Goal: Information Seeking & Learning: Learn about a topic

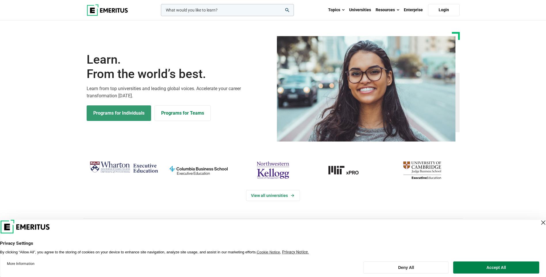
click at [120, 118] on link "Programs for Individuals" at bounding box center [119, 113] width 64 height 16
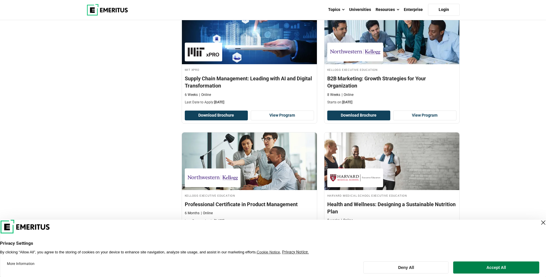
scroll to position [1176, 0]
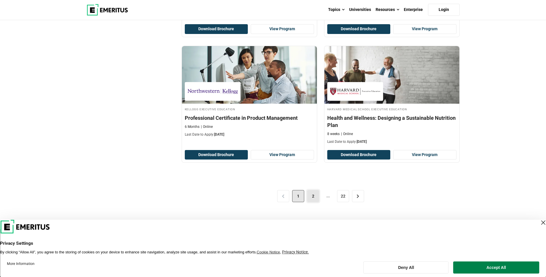
click at [312, 197] on link "2" at bounding box center [313, 196] width 12 height 12
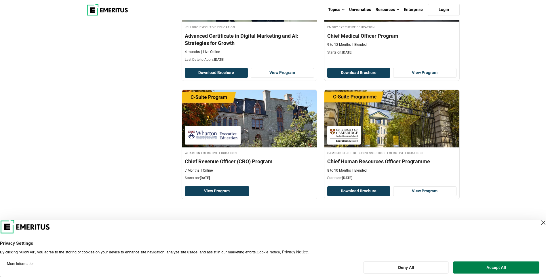
scroll to position [1151, 0]
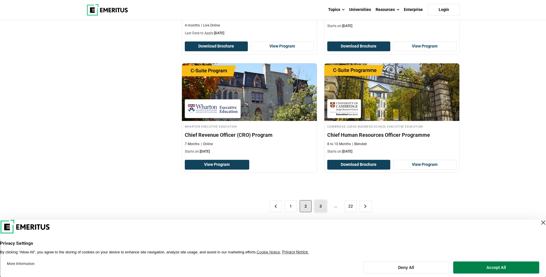
click at [323, 201] on link "3" at bounding box center [321, 206] width 12 height 12
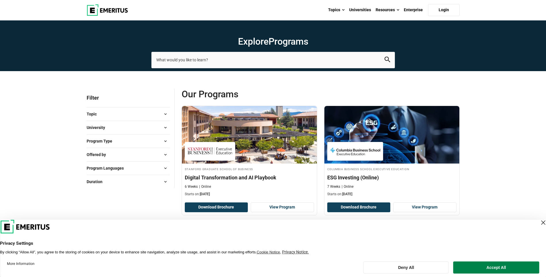
click at [156, 126] on button "University" at bounding box center [128, 127] width 83 height 9
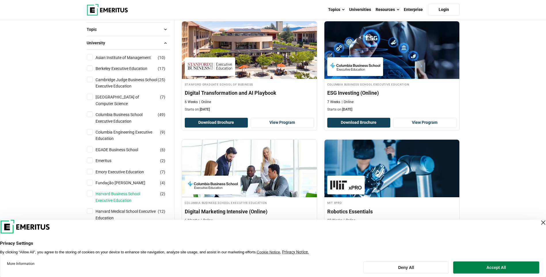
scroll to position [29, 0]
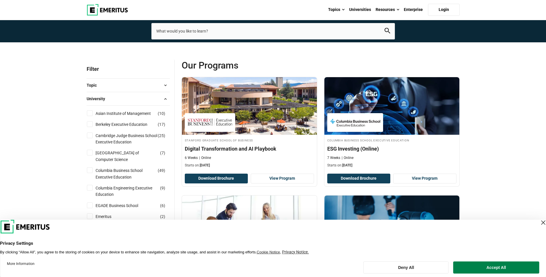
click at [151, 96] on button "University" at bounding box center [128, 98] width 83 height 9
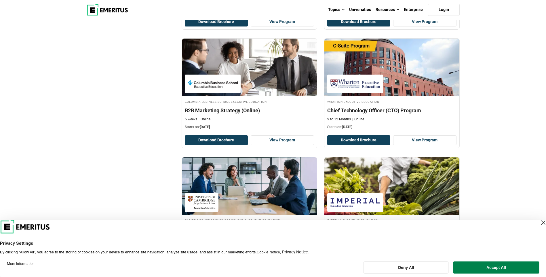
scroll to position [863, 0]
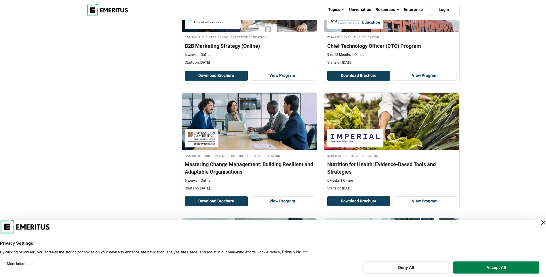
drag, startPoint x: 504, startPoint y: 151, endPoint x: 505, endPoint y: 113, distance: 38.3
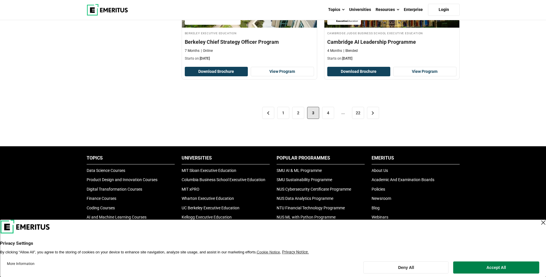
scroll to position [1237, 0]
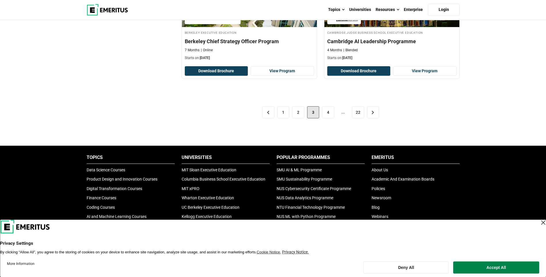
click at [321, 114] on div "< 1 2 3 4 ... 22 >" at bounding box center [321, 112] width 278 height 32
click at [327, 114] on link "4" at bounding box center [328, 112] width 12 height 12
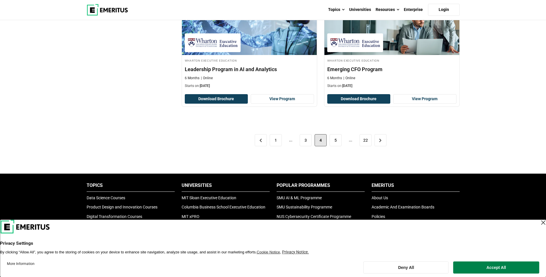
scroll to position [1180, 0]
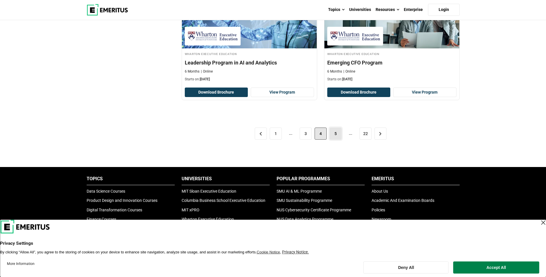
click at [336, 137] on link "5" at bounding box center [336, 133] width 12 height 12
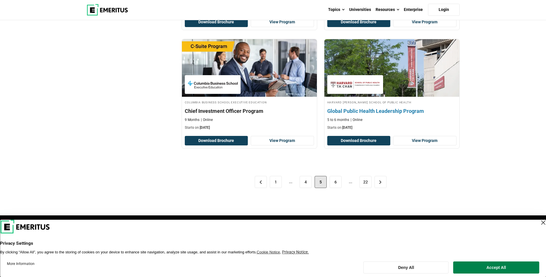
scroll to position [1180, 0]
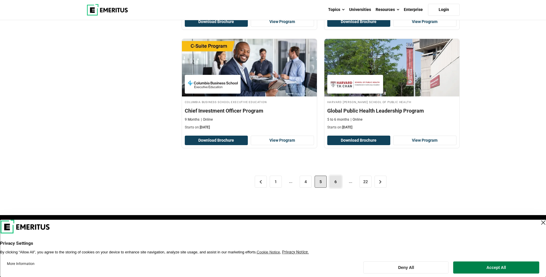
click at [339, 183] on link "6" at bounding box center [336, 182] width 12 height 12
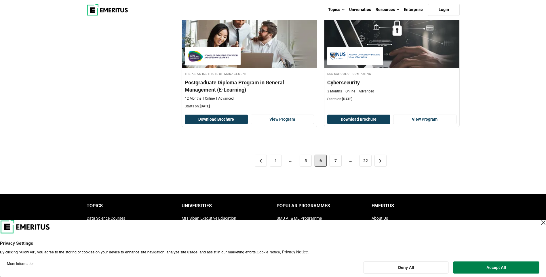
scroll to position [1180, 0]
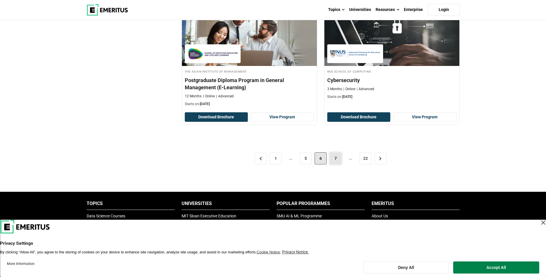
click at [337, 157] on link "7" at bounding box center [336, 158] width 12 height 12
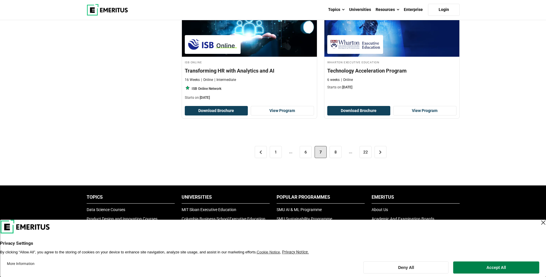
scroll to position [1237, 0]
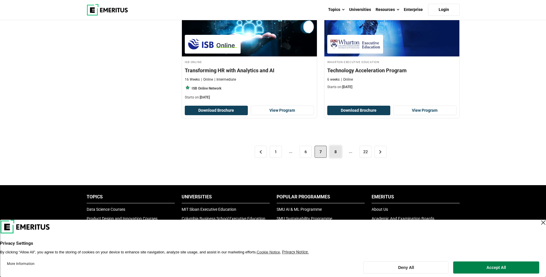
click at [333, 152] on link "8" at bounding box center [336, 152] width 12 height 12
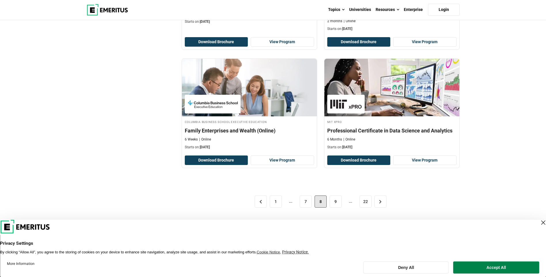
scroll to position [1151, 0]
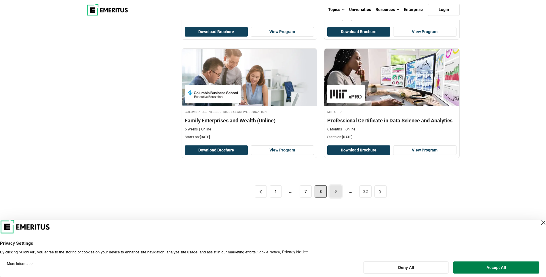
click at [339, 192] on link "9" at bounding box center [336, 191] width 12 height 12
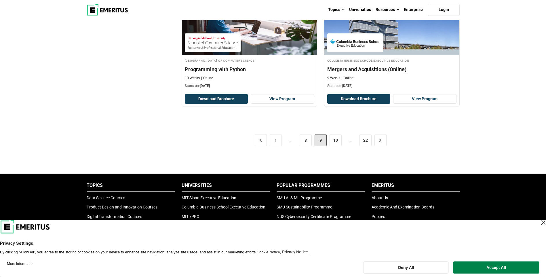
scroll to position [1209, 0]
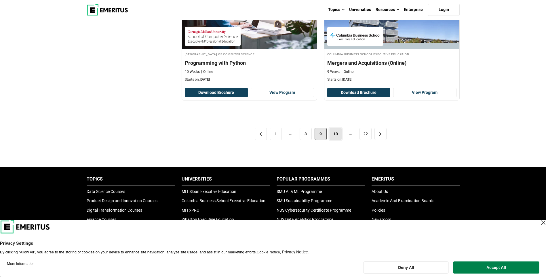
click at [337, 134] on link "10" at bounding box center [336, 134] width 12 height 12
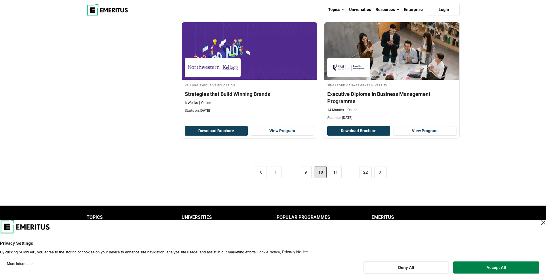
scroll to position [1180, 0]
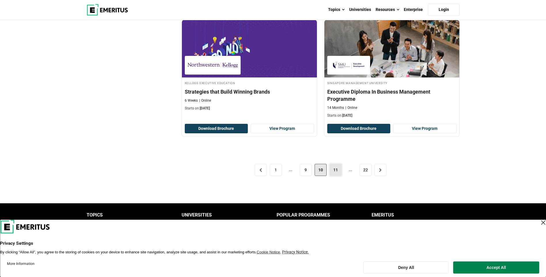
click at [331, 169] on link "11" at bounding box center [336, 170] width 12 height 12
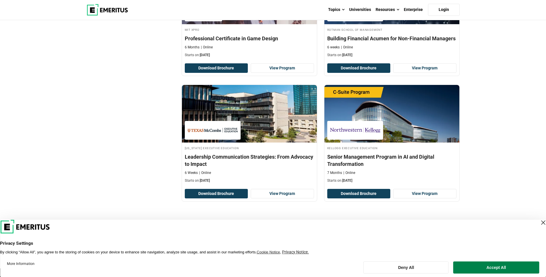
scroll to position [1151, 0]
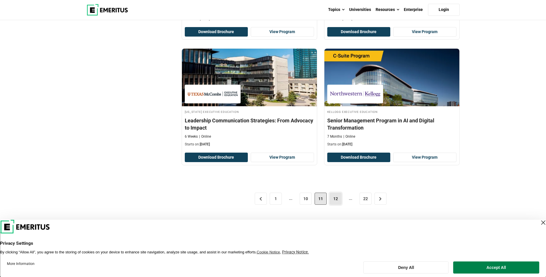
click at [336, 195] on link "12" at bounding box center [336, 199] width 12 height 12
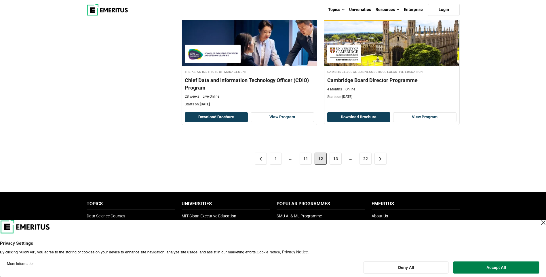
scroll to position [1180, 0]
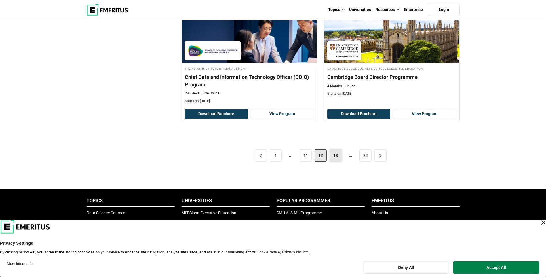
click at [337, 149] on link "13" at bounding box center [336, 155] width 12 height 12
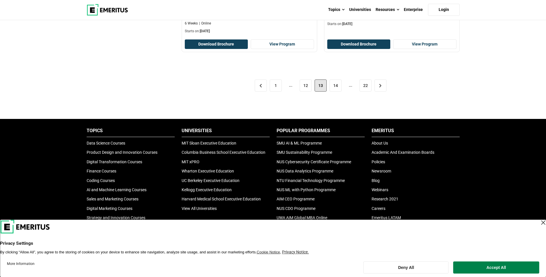
scroll to position [1266, 0]
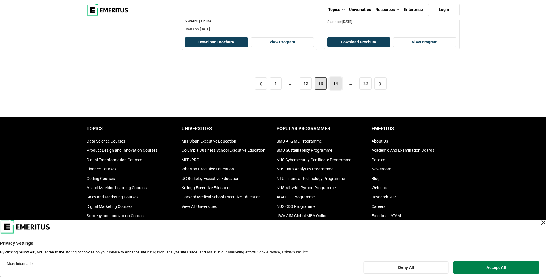
click at [336, 80] on link "14" at bounding box center [336, 83] width 12 height 12
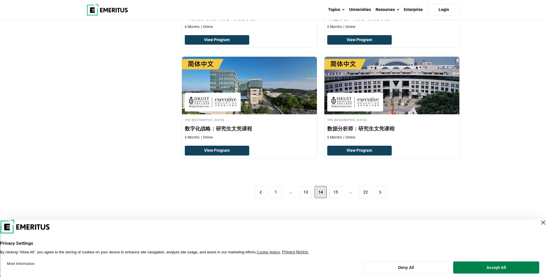
scroll to position [1151, 0]
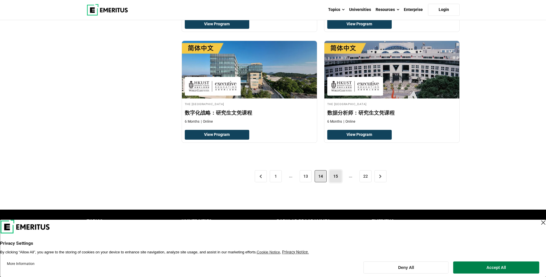
click at [333, 177] on link "15" at bounding box center [336, 176] width 12 height 12
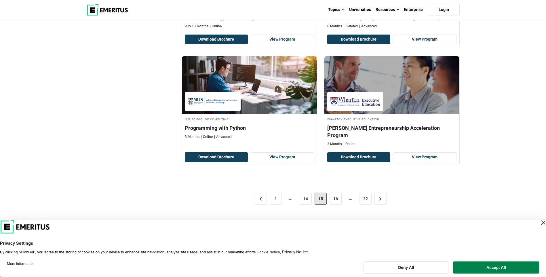
scroll to position [950, 0]
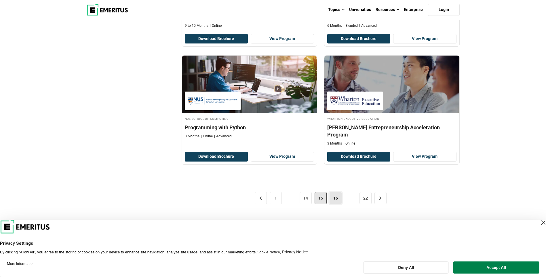
click at [335, 193] on link "16" at bounding box center [336, 198] width 12 height 12
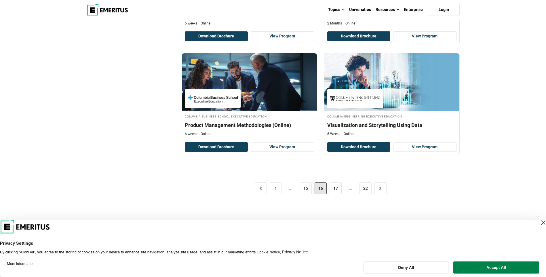
scroll to position [1094, 0]
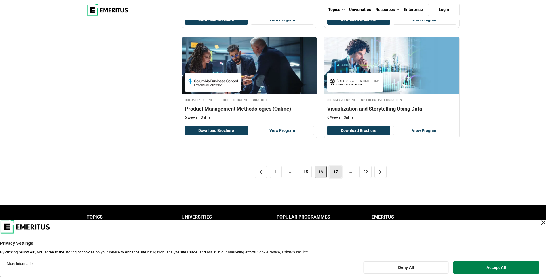
click at [334, 174] on link "17" at bounding box center [336, 172] width 12 height 12
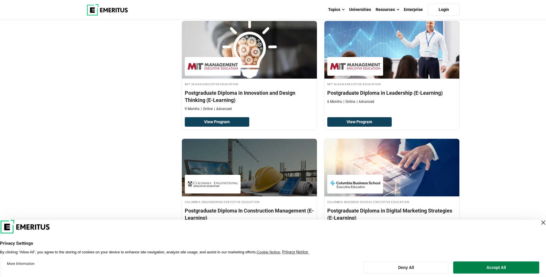
scroll to position [547, 0]
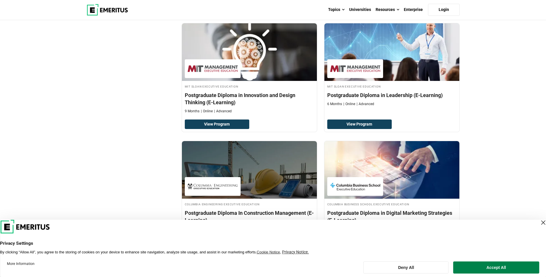
drag, startPoint x: 514, startPoint y: 185, endPoint x: 487, endPoint y: 31, distance: 156.0
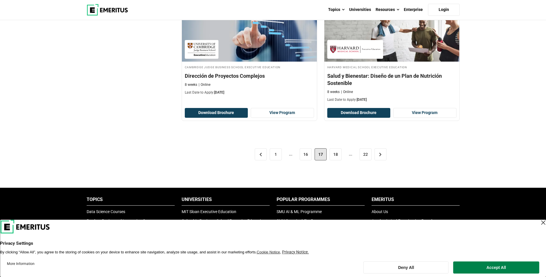
scroll to position [1180, 0]
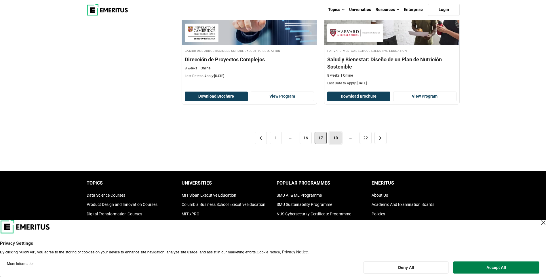
click at [335, 138] on link "18" at bounding box center [336, 138] width 12 height 12
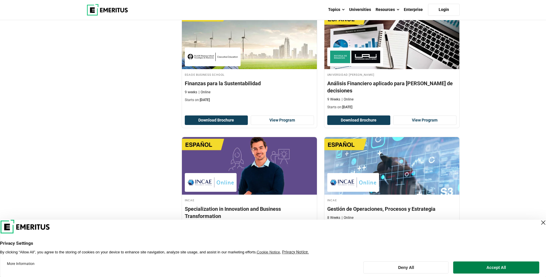
scroll to position [1180, 0]
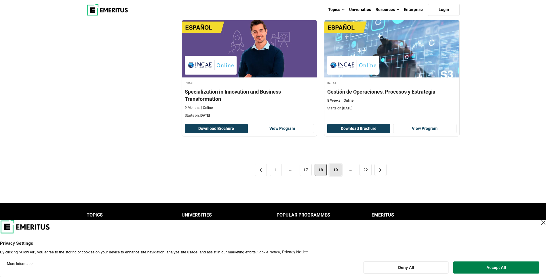
click at [331, 164] on link "19" at bounding box center [336, 170] width 12 height 12
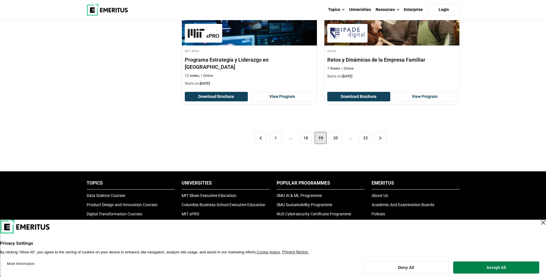
scroll to position [1237, 0]
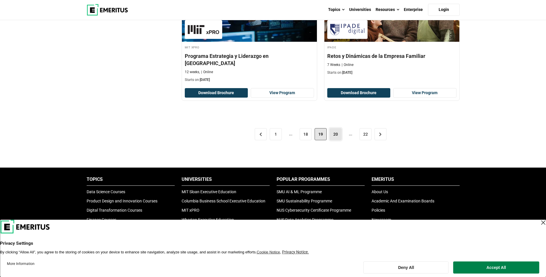
click at [336, 129] on link "20" at bounding box center [336, 134] width 12 height 12
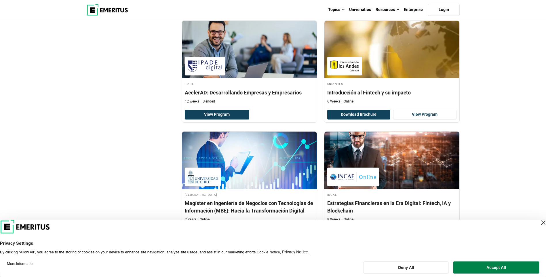
scroll to position [1036, 0]
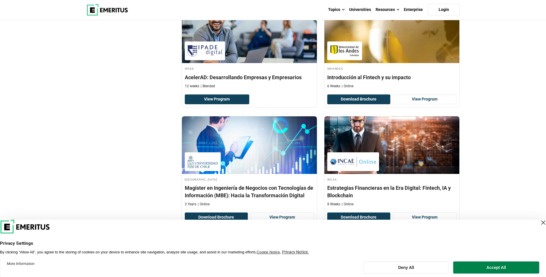
drag, startPoint x: 474, startPoint y: 133, endPoint x: 483, endPoint y: 82, distance: 51.8
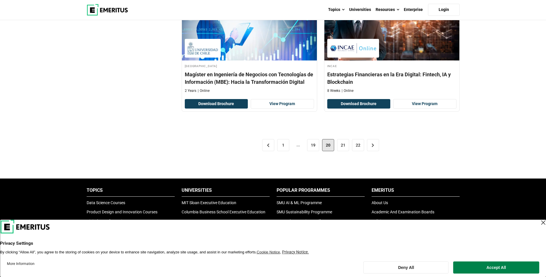
scroll to position [1151, 0]
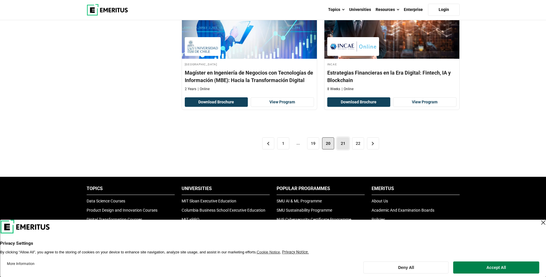
click at [343, 145] on link "21" at bounding box center [343, 143] width 12 height 12
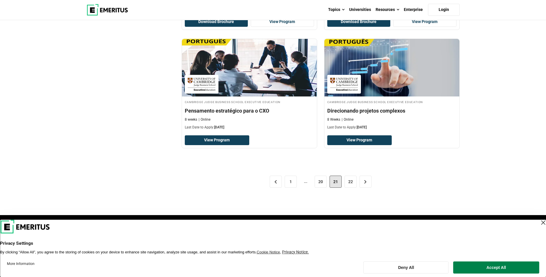
scroll to position [1094, 0]
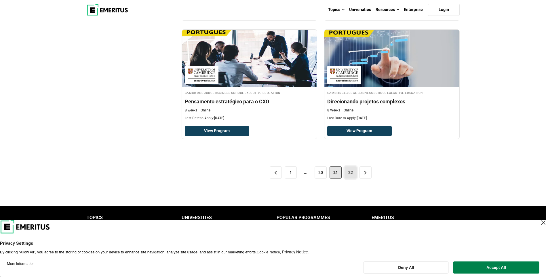
click at [345, 174] on link "22" at bounding box center [350, 172] width 12 height 12
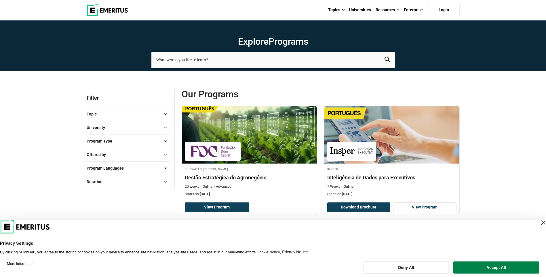
click at [155, 179] on button "Duration" at bounding box center [128, 181] width 83 height 9
click at [157, 171] on button "Program Languages" at bounding box center [128, 168] width 83 height 9
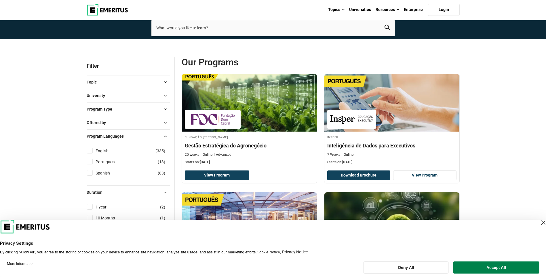
scroll to position [29, 0]
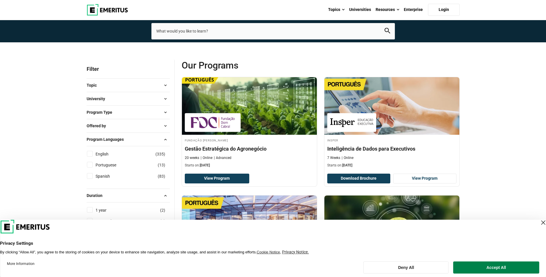
click at [156, 126] on button "Offered by" at bounding box center [128, 125] width 83 height 9
click at [156, 117] on div "Program Type Certificate Programs ( 269 ) Degrees ( 6 ) Emerging Executive Prog…" at bounding box center [128, 112] width 83 height 14
click at [156, 114] on button "Program Type" at bounding box center [128, 112] width 83 height 9
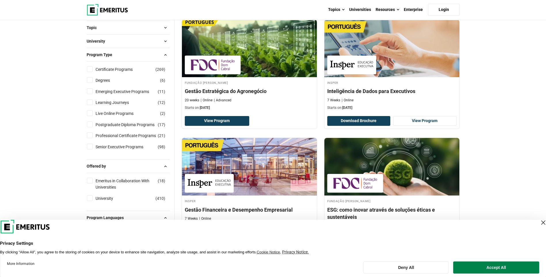
scroll to position [58, 0]
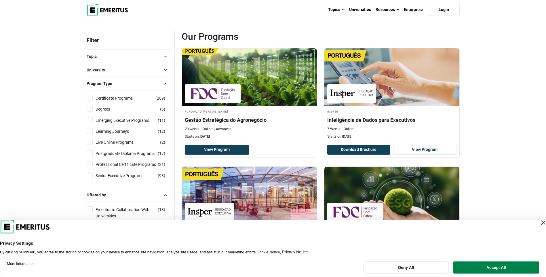
click at [146, 72] on button "University" at bounding box center [128, 70] width 83 height 9
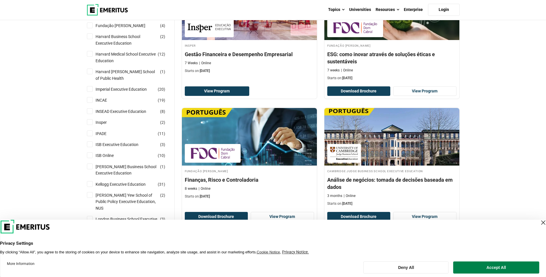
scroll to position [230, 0]
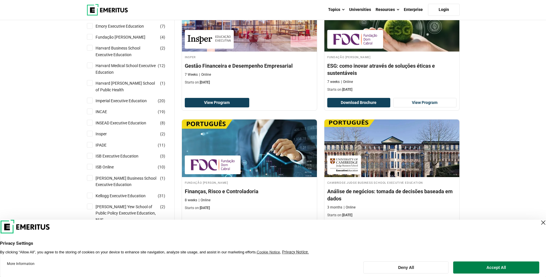
click at [93, 47] on div "Harvard Business School Executive Education ( 2 )" at bounding box center [128, 51] width 83 height 13
click at [90, 50] on input "Harvard Business School Executive Education ( 2 )" at bounding box center [90, 48] width 6 height 6
checkbox input "true"
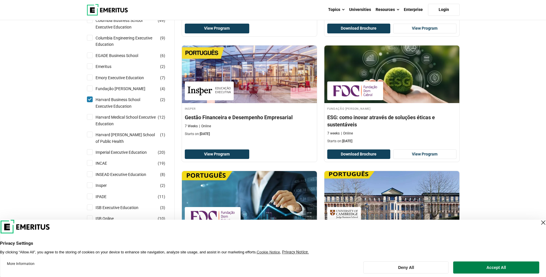
scroll to position [173, 0]
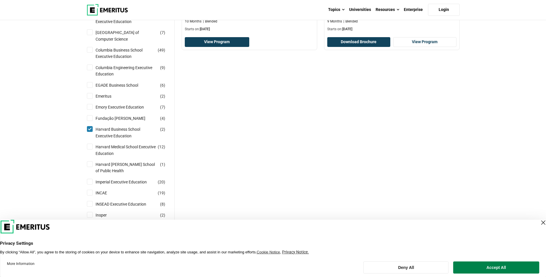
scroll to position [173, 0]
click at [89, 130] on input "Harvard Business School Executive Education ( 2 )" at bounding box center [90, 129] width 6 height 6
checkbox input "false"
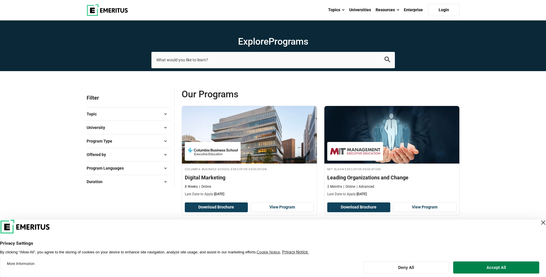
click at [104, 127] on span "University" at bounding box center [98, 127] width 23 height 6
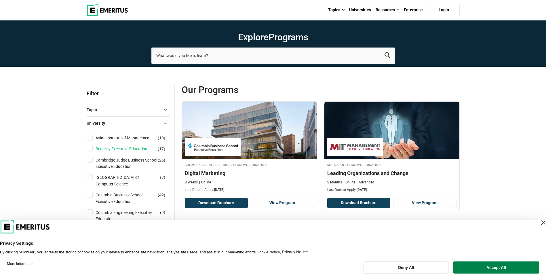
scroll to position [173, 0]
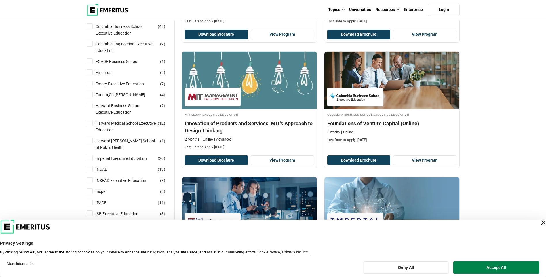
click at [90, 125] on input "Harvard Medical School Executive Education ( 12 )" at bounding box center [90, 123] width 6 height 6
checkbox input "true"
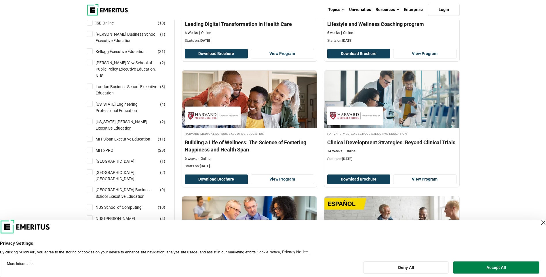
scroll to position [403, 0]
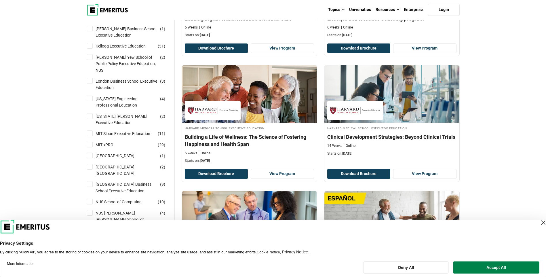
drag, startPoint x: 0, startPoint y: 0, endPoint x: 483, endPoint y: 79, distance: 489.3
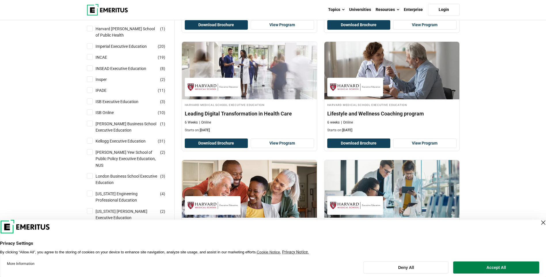
scroll to position [259, 0]
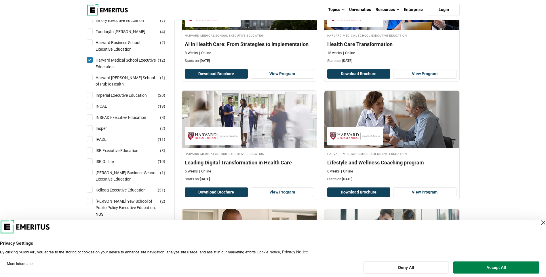
click at [88, 61] on input "Harvard Medical School Executive Education ( 12 )" at bounding box center [90, 60] width 6 height 6
checkbox input "false"
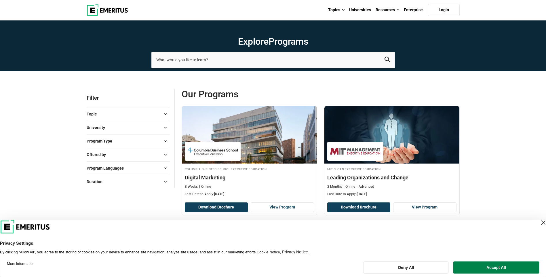
click at [97, 126] on span "University" at bounding box center [98, 127] width 23 height 6
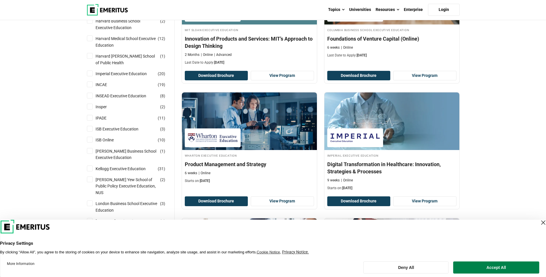
scroll to position [259, 0]
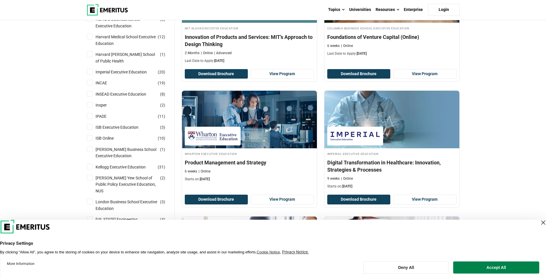
click at [92, 93] on input "INSEAD Executive Education ( 8 )" at bounding box center [90, 94] width 6 height 6
checkbox input "true"
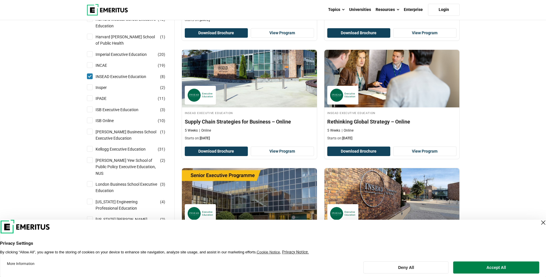
scroll to position [288, 0]
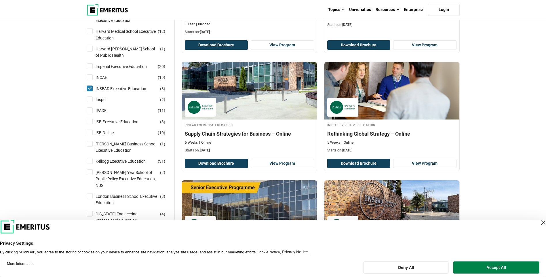
click at [88, 90] on input "INSEAD Executive Education ( 8 )" at bounding box center [90, 88] width 6 height 6
checkbox input "false"
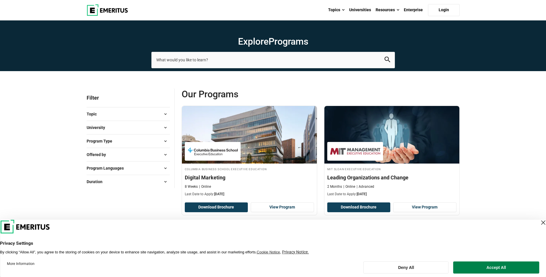
click at [99, 128] on span "University" at bounding box center [98, 127] width 23 height 6
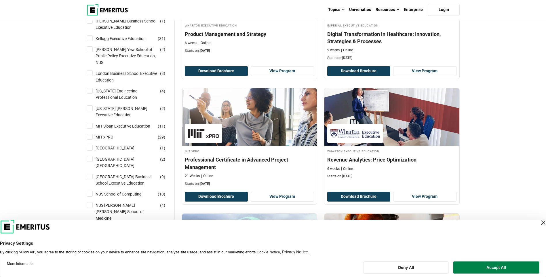
scroll to position [403, 0]
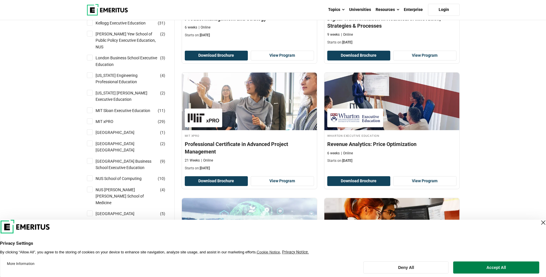
click at [90, 33] on input "[PERSON_NAME] Yew School of Public Policy Executive Education, NUS ( 2 )" at bounding box center [90, 34] width 6 height 6
checkbox input "true"
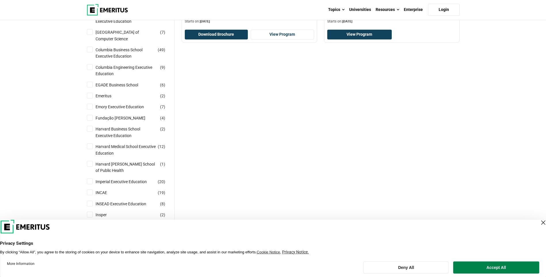
scroll to position [288, 0]
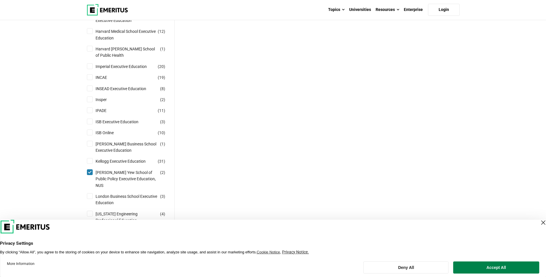
click at [90, 173] on input "[PERSON_NAME] Yew School of Public Policy Executive Education, NUS ( 2 )" at bounding box center [90, 172] width 6 height 6
checkbox input "false"
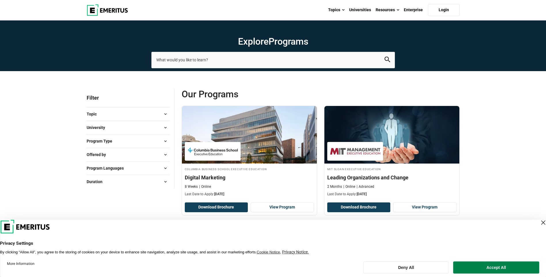
click at [100, 128] on span "University" at bounding box center [98, 127] width 23 height 6
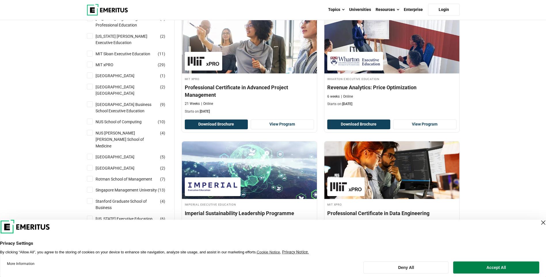
scroll to position [460, 0]
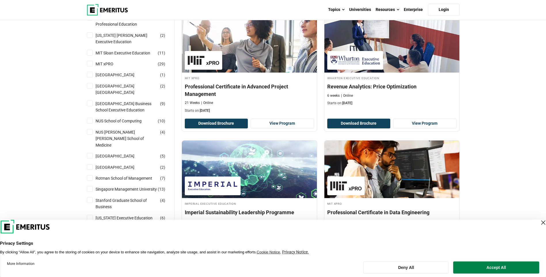
click at [90, 72] on input "Nanyang Technological University ( 1 )" at bounding box center [90, 75] width 6 height 6
checkbox input "true"
click at [90, 83] on div "Nanyang Technological University Nanyang Business School ( 2 )" at bounding box center [128, 89] width 83 height 13
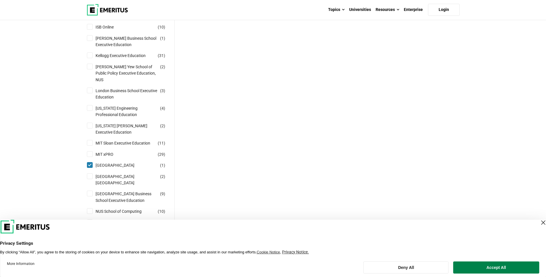
scroll to position [460, 0]
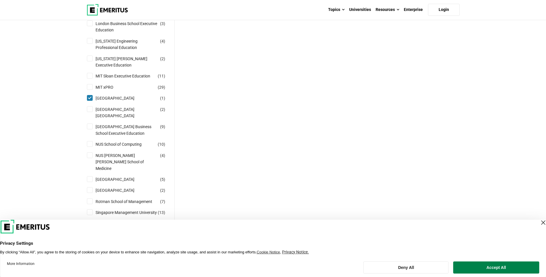
click at [90, 106] on input "Nanyang Technological University Nanyang Business School ( 2 )" at bounding box center [90, 109] width 6 height 6
checkbox input "true"
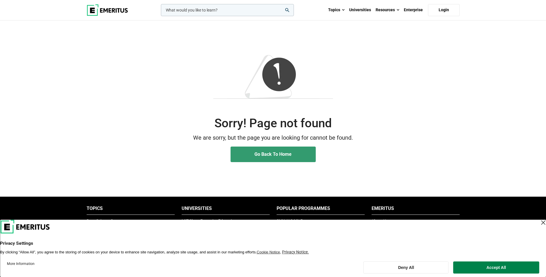
click at [248, 154] on link "Go Back To Home" at bounding box center [273, 154] width 85 height 16
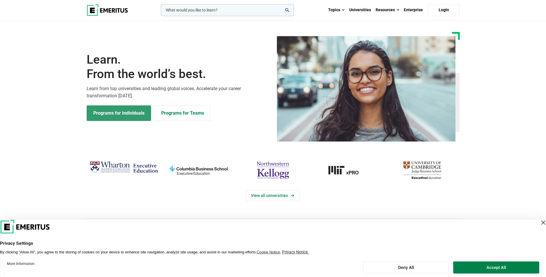
click at [141, 113] on link "Programs for Individuals" at bounding box center [119, 113] width 64 height 16
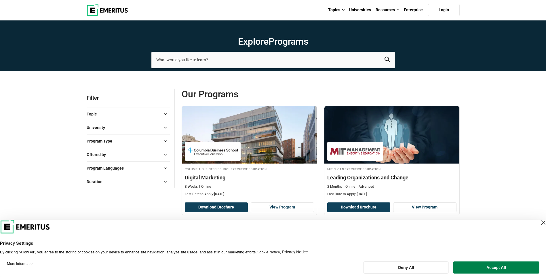
click at [137, 125] on button "University" at bounding box center [128, 127] width 83 height 9
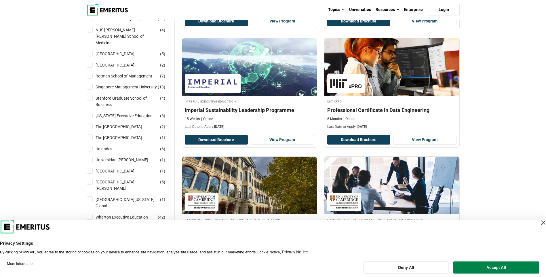
scroll to position [547, 0]
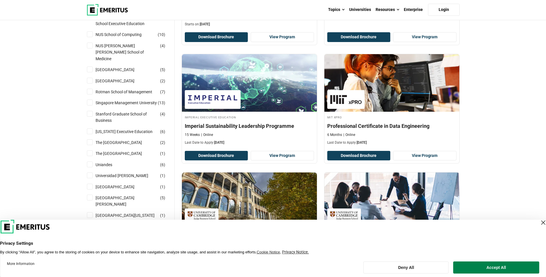
click at [92, 142] on input "The Hong Kong University of Science and Technology ( 2 )" at bounding box center [90, 142] width 6 height 6
checkbox input "true"
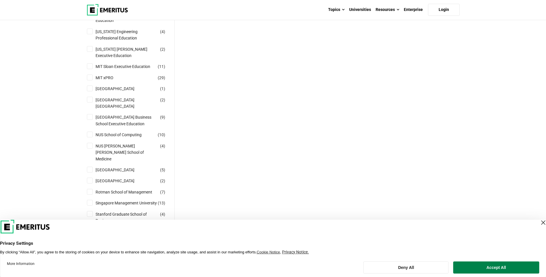
scroll to position [518, 0]
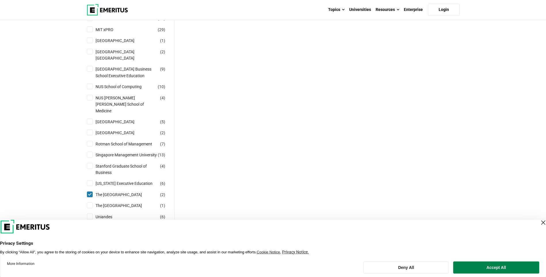
click at [90, 195] on input "The Hong Kong University of Science and Technology ( 2 )" at bounding box center [90, 194] width 6 height 6
checkbox input "false"
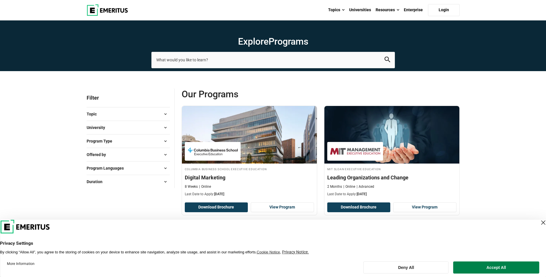
drag, startPoint x: 113, startPoint y: 125, endPoint x: 105, endPoint y: 133, distance: 11.6
click at [114, 125] on button "University" at bounding box center [128, 127] width 83 height 9
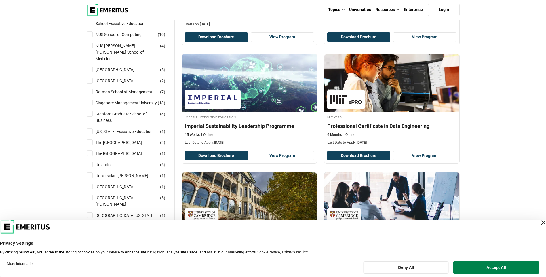
scroll to position [518, 0]
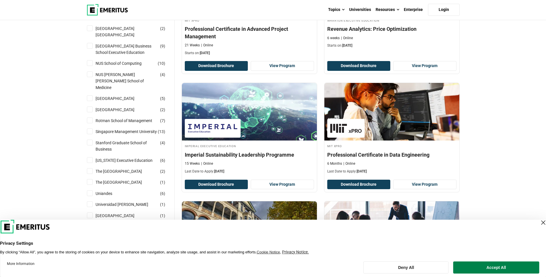
click at [92, 133] on input "Singapore Management University ( 13 )" at bounding box center [90, 131] width 6 height 6
checkbox input "true"
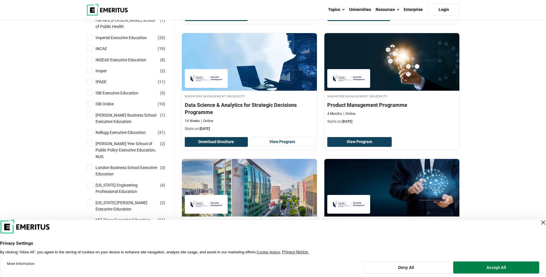
scroll to position [518, 0]
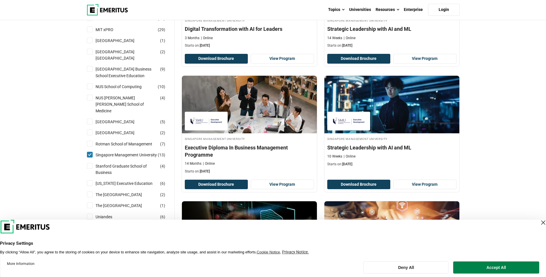
click at [90, 156] on input "Singapore Management University ( 13 )" at bounding box center [90, 155] width 6 height 6
checkbox input "false"
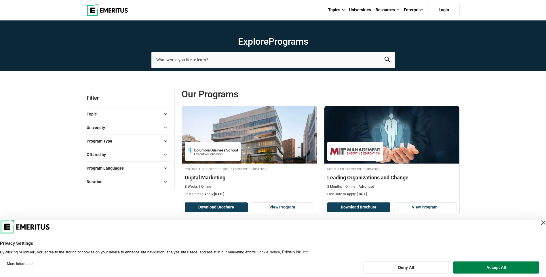
click at [121, 130] on button "University" at bounding box center [128, 127] width 83 height 9
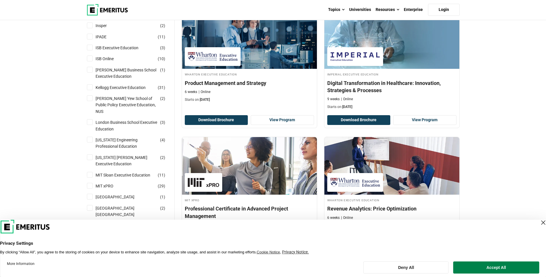
scroll to position [432, 0]
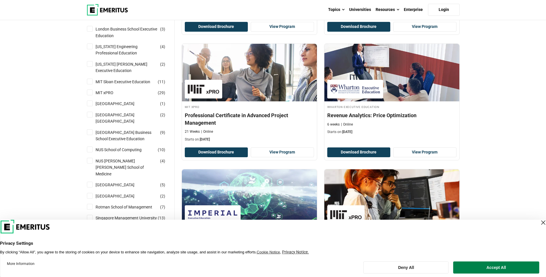
click at [92, 159] on input "NUS [PERSON_NAME] [PERSON_NAME] School of Medicine ( 4 )" at bounding box center [90, 161] width 6 height 6
checkbox input "true"
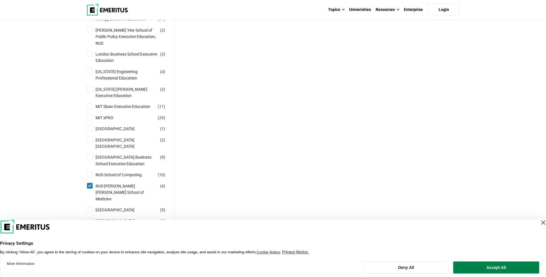
scroll to position [460, 0]
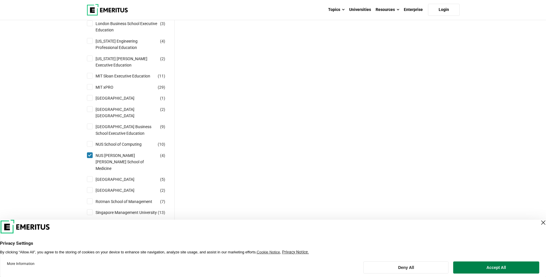
click at [90, 157] on input "NUS Yong Loo Lin School of Medicine ( 4 )" at bounding box center [90, 155] width 6 height 6
checkbox input "false"
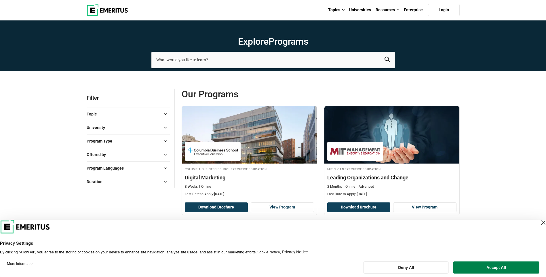
click at [120, 128] on button "University" at bounding box center [128, 127] width 83 height 9
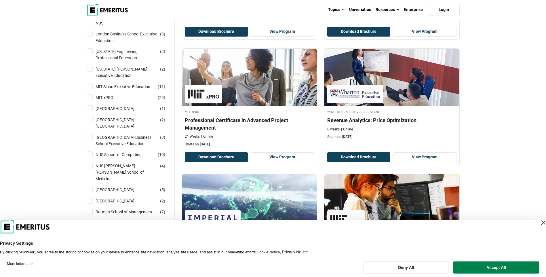
scroll to position [432, 0]
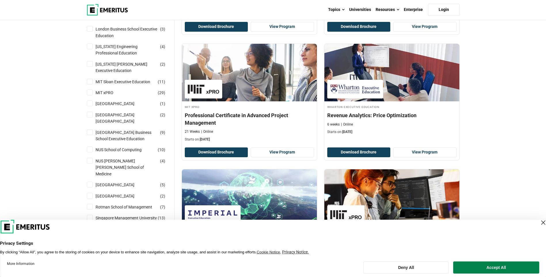
click at [92, 100] on input "[GEOGRAPHIC_DATA] ( 1 )" at bounding box center [90, 103] width 6 height 6
checkbox input "true"
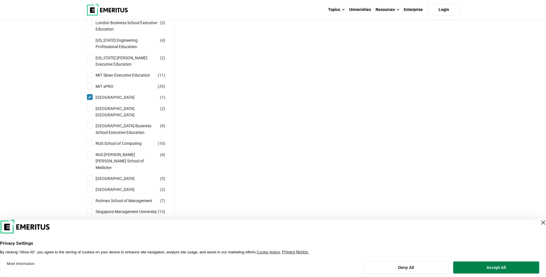
scroll to position [460, 0]
click at [90, 95] on input "Nanyang Technological University ( 1 )" at bounding box center [90, 98] width 6 height 6
checkbox input "false"
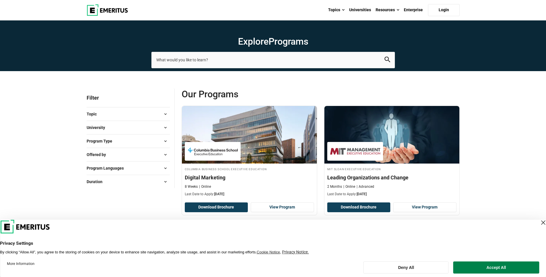
click at [107, 132] on div "University Asian Institute of Management ( 10 ) Berkeley Executive Education ( …" at bounding box center [128, 128] width 83 height 14
click at [111, 128] on button "University" at bounding box center [128, 127] width 83 height 9
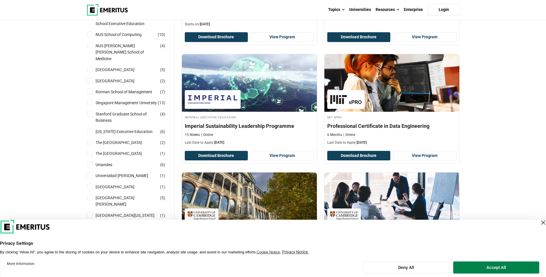
scroll to position [460, 0]
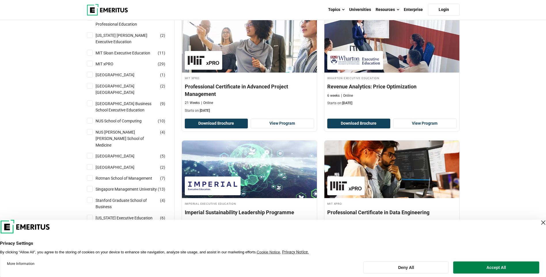
click at [92, 72] on input "[GEOGRAPHIC_DATA] ( 1 )" at bounding box center [90, 75] width 6 height 6
checkbox input "true"
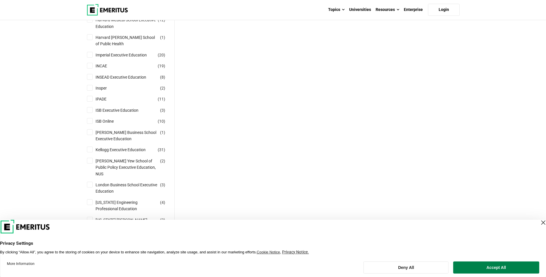
scroll to position [403, 0]
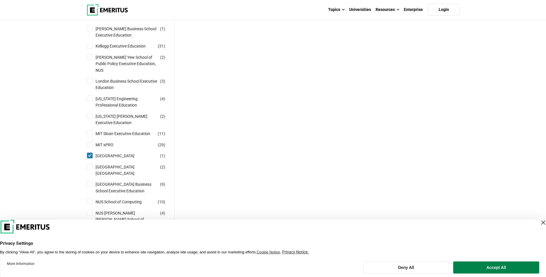
click at [88, 153] on input "[GEOGRAPHIC_DATA] ( 1 )" at bounding box center [90, 156] width 6 height 6
checkbox input "false"
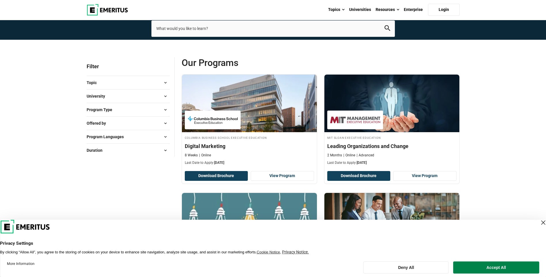
scroll to position [29, 0]
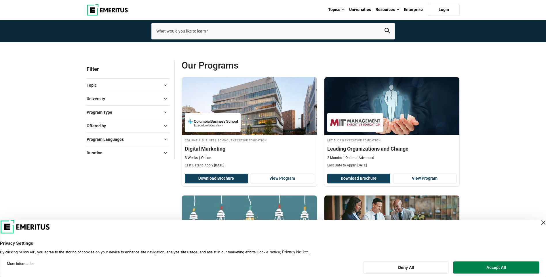
click at [127, 98] on button "University" at bounding box center [128, 98] width 83 height 9
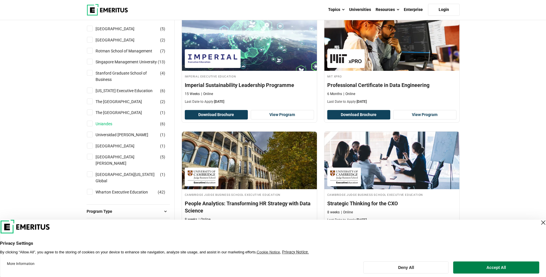
scroll to position [518, 0]
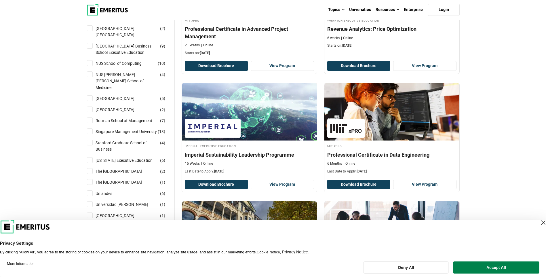
click at [92, 130] on input "Singapore Management University ( 13 )" at bounding box center [90, 131] width 6 height 6
checkbox input "true"
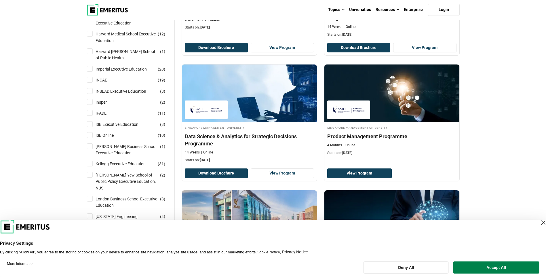
scroll to position [259, 0]
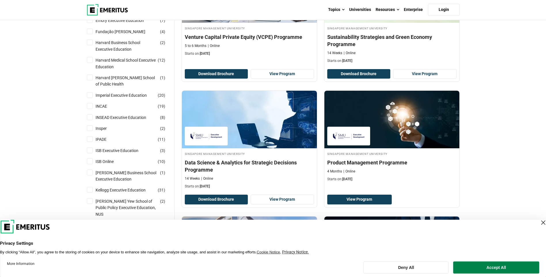
click at [539, 227] on header "Privacy Settings By clicking “Allow All”, you agree to the storing of cookies o…" at bounding box center [273, 237] width 546 height 35
click at [539, 225] on div "Close Layer" at bounding box center [543, 222] width 8 height 8
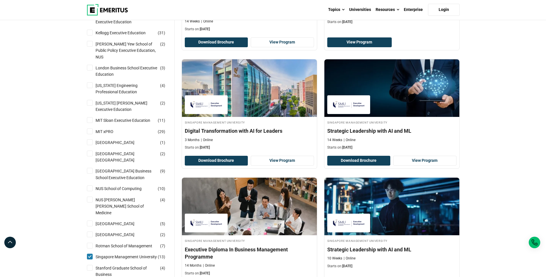
scroll to position [432, 0]
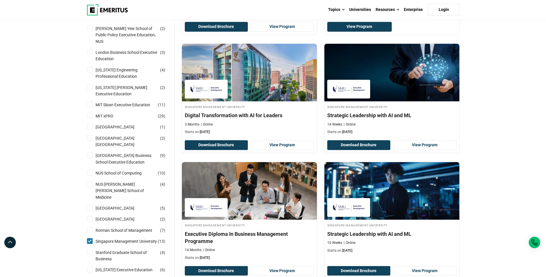
click at [89, 184] on input "NUS Yong Loo Lin School of Medicine ( 4 )" at bounding box center [90, 184] width 6 height 6
checkbox input "true"
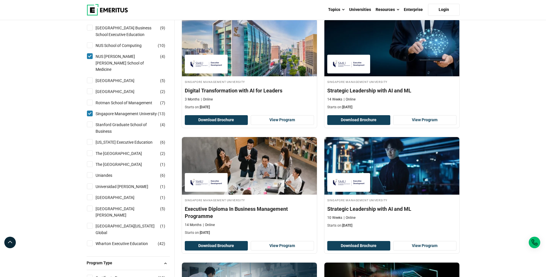
scroll to position [576, 0]
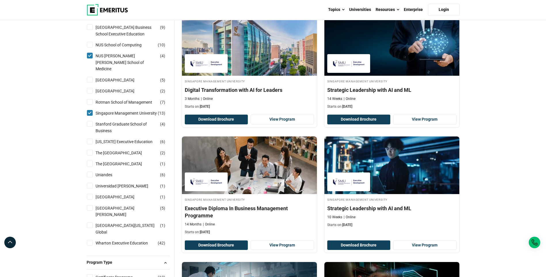
click at [92, 113] on input "Singapore Management University ( 13 )" at bounding box center [90, 113] width 6 height 6
checkbox input "false"
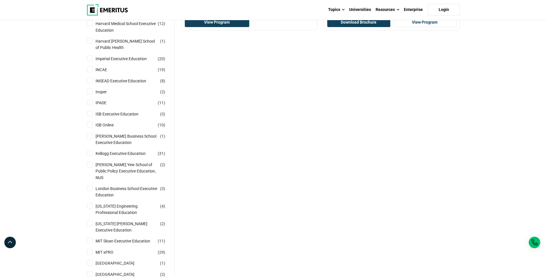
scroll to position [432, 0]
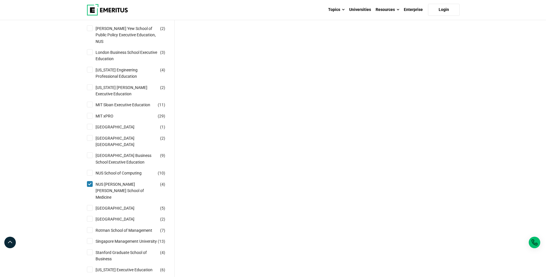
click at [91, 124] on input "[GEOGRAPHIC_DATA] ( 1 )" at bounding box center [90, 127] width 6 height 6
checkbox input "true"
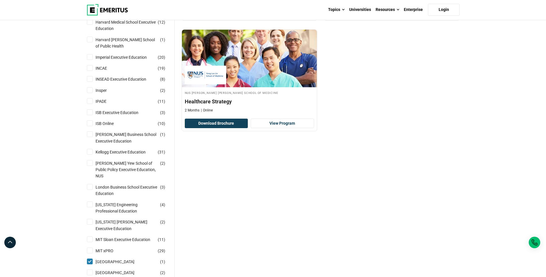
scroll to position [374, 0]
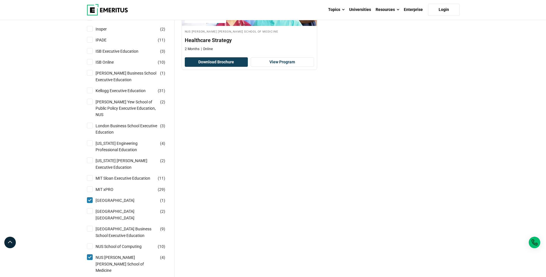
click at [91, 259] on input "NUS Yong Loo Lin School of Medicine ( 4 )" at bounding box center [90, 257] width 6 height 6
checkbox input "false"
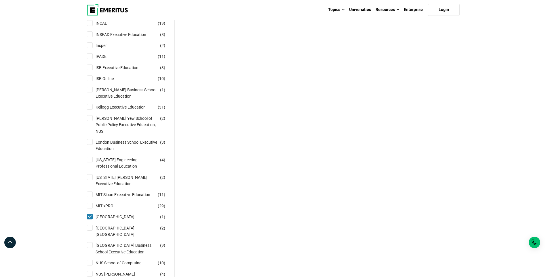
scroll to position [432, 0]
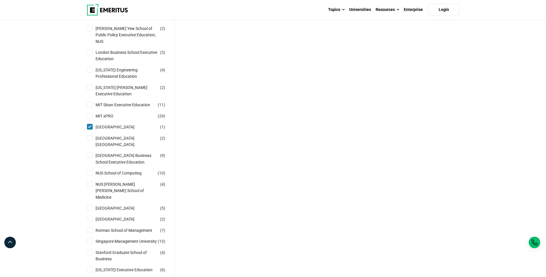
click at [88, 135] on input "Nanyang Technological University Nanyang Business School ( 2 )" at bounding box center [90, 138] width 6 height 6
checkbox input "true"
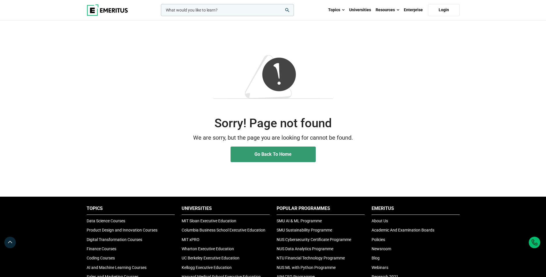
click at [245, 152] on link "Go Back To Home" at bounding box center [273, 154] width 85 height 16
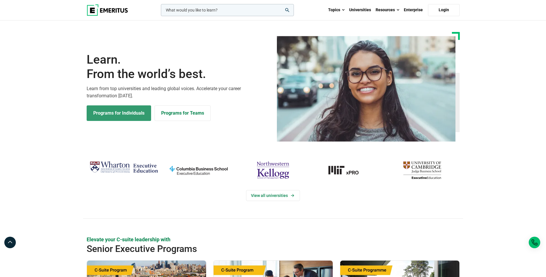
click at [119, 111] on link "Programs for Individuals" at bounding box center [119, 113] width 64 height 16
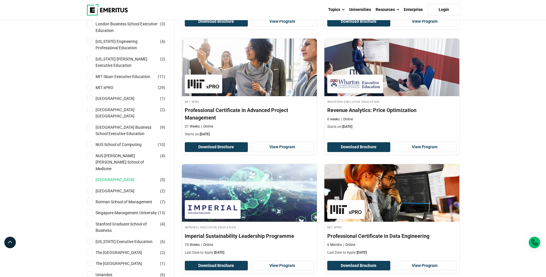
scroll to position [432, 0]
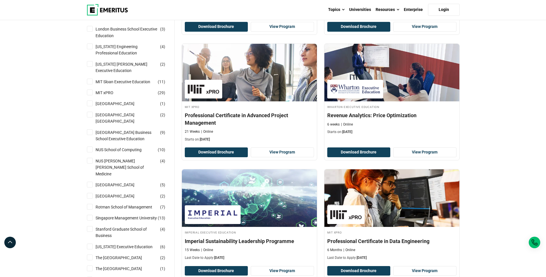
click at [91, 112] on input "[GEOGRAPHIC_DATA] ( 2 )" at bounding box center [90, 115] width 6 height 6
checkbox input "true"
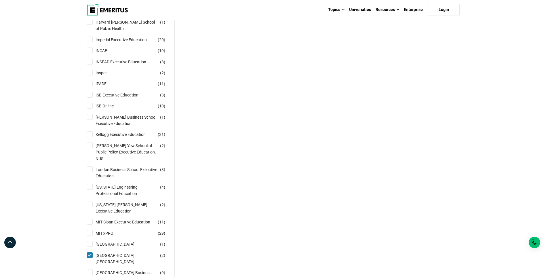
scroll to position [432, 0]
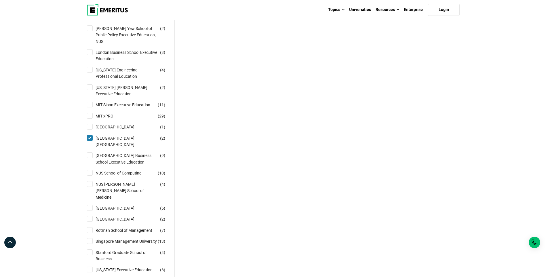
click at [91, 124] on div "Nanyang Technological University ( 1 )" at bounding box center [128, 127] width 83 height 6
click at [90, 124] on input "Nanyang Technological University ( 1 )" at bounding box center [90, 127] width 6 height 6
checkbox input "true"
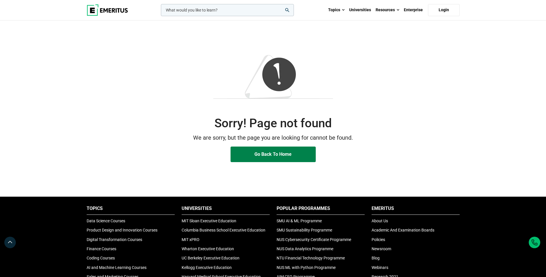
click at [270, 145] on div "Sorry! Page not found We are sorry, but the page you are looking for cannot be …" at bounding box center [273, 108] width 380 height 107
click at [270, 147] on link "Go Back To Home" at bounding box center [273, 154] width 85 height 16
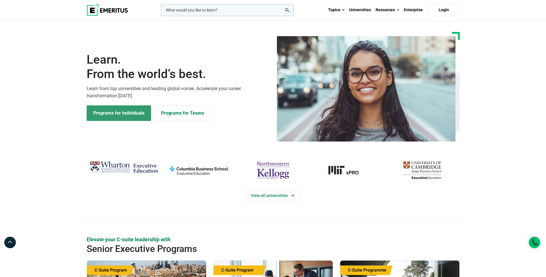
click at [113, 117] on link "Programs for Individuals" at bounding box center [119, 113] width 64 height 16
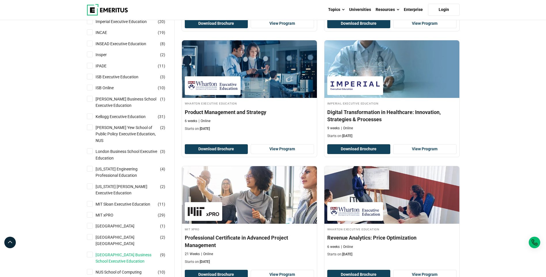
scroll to position [432, 0]
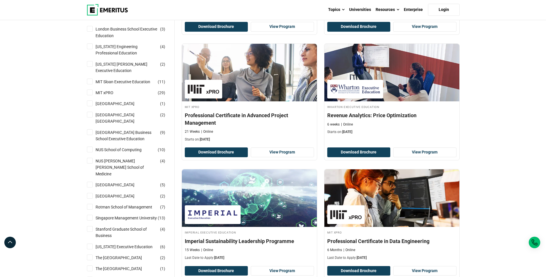
click at [92, 100] on input "Nanyang Technological University ( 1 )" at bounding box center [90, 103] width 6 height 6
checkbox input "true"
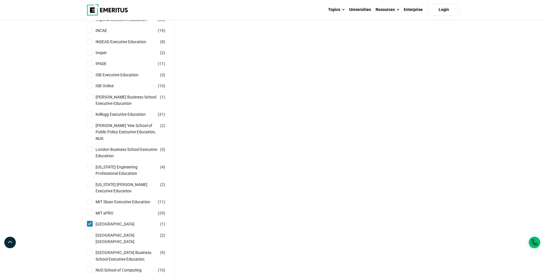
scroll to position [403, 0]
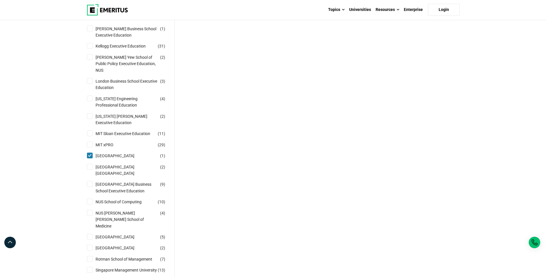
click at [90, 181] on input "National University of Singapore Business School Executive Education ( 9 )" at bounding box center [90, 184] width 6 height 6
checkbox input "true"
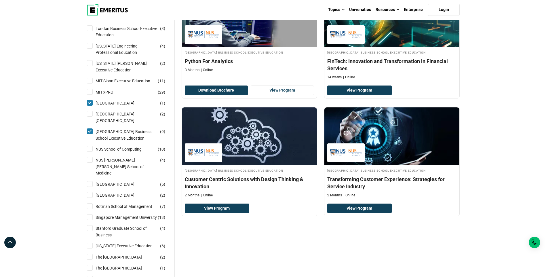
scroll to position [489, 0]
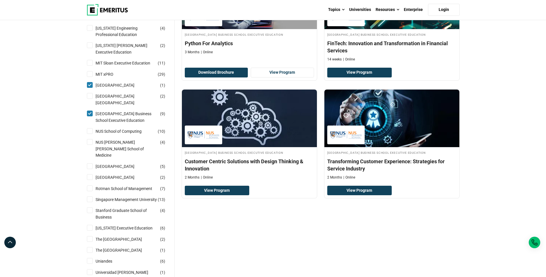
click at [88, 82] on input "Nanyang Technological University ( 1 )" at bounding box center [90, 85] width 6 height 6
checkbox input "false"
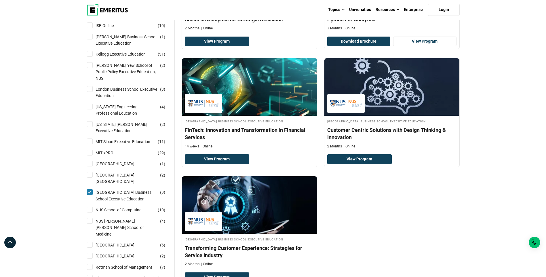
scroll to position [432, 0]
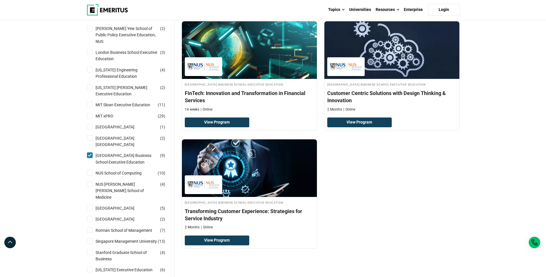
click at [88, 173] on input "NUS School of Computing ( 10 )" at bounding box center [90, 173] width 6 height 6
checkbox input "true"
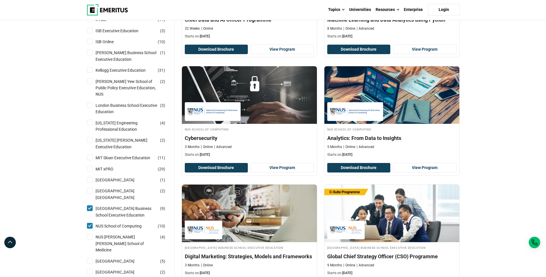
scroll to position [432, 0]
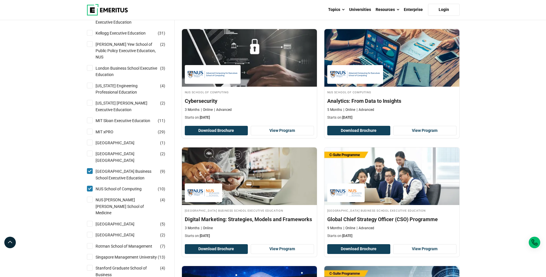
click at [89, 168] on input "[GEOGRAPHIC_DATA] Business School Executive Education ( 9 )" at bounding box center [90, 171] width 6 height 6
checkbox input "false"
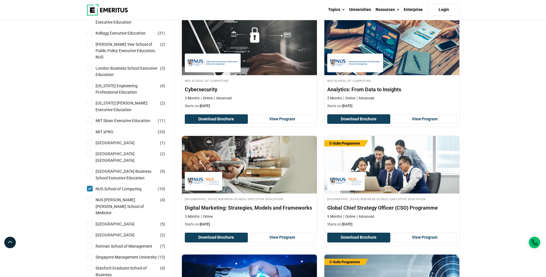
scroll to position [551, 0]
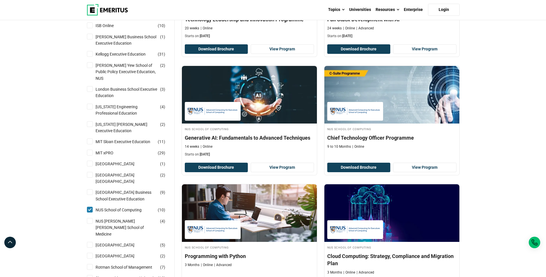
scroll to position [489, 0]
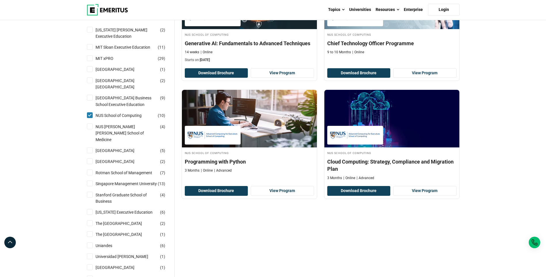
click at [89, 183] on input "Singapore Management University ( 13 )" at bounding box center [90, 183] width 6 height 6
checkbox input "true"
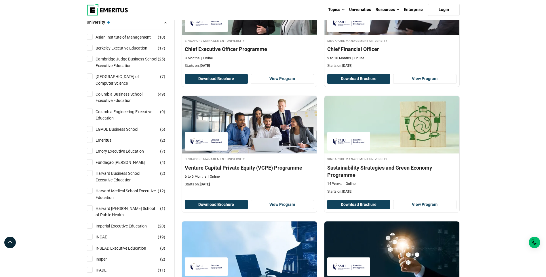
scroll to position [201, 0]
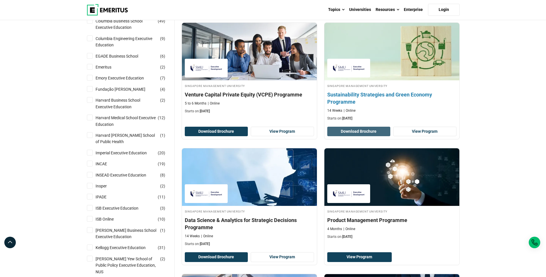
click at [353, 133] on button "Download Brochure" at bounding box center [358, 132] width 63 height 10
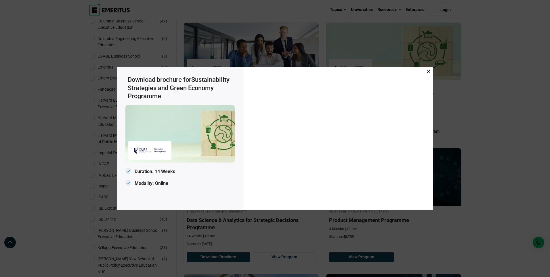
click at [428, 71] on icon at bounding box center [428, 71] width 3 height 3
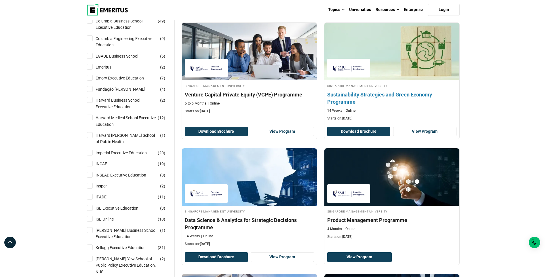
click at [335, 94] on h4 "Sustainability Strategies and Green Economy Programme" at bounding box center [391, 98] width 129 height 14
